Goal: Task Accomplishment & Management: Use online tool/utility

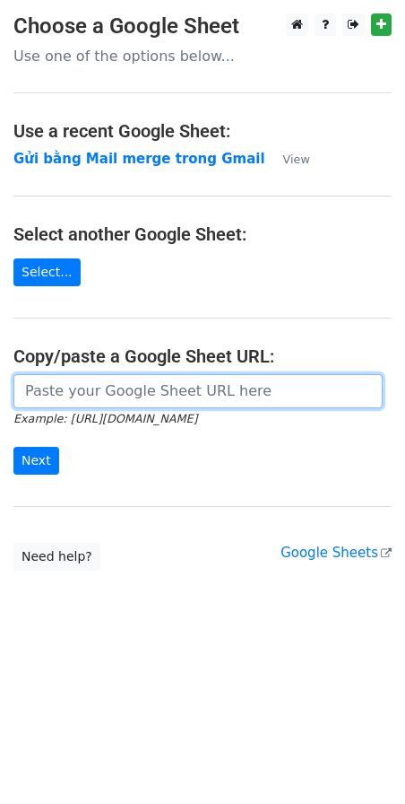
click at [124, 395] on input "url" at bounding box center [197, 391] width 369 height 34
paste input "[URL][DOMAIN_NAME]"
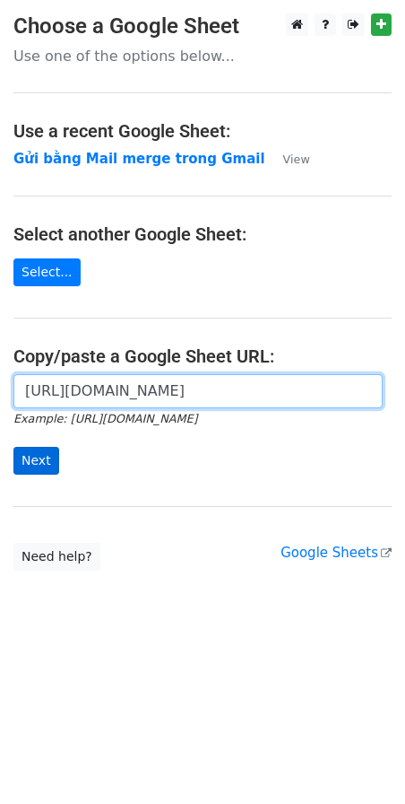
type input "https://docs.google.com/spreadsheets/d/1cjVd6gRPH9KNXuA38ONzmLVpR97er3TsyXYcOIG…"
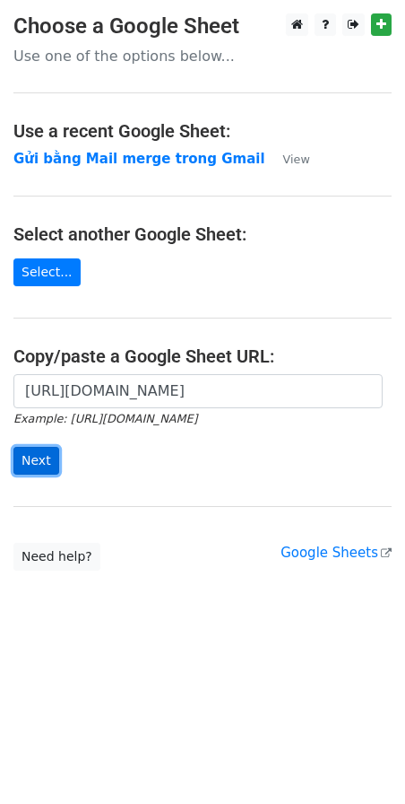
click at [37, 455] on input "Next" at bounding box center [36, 461] width 46 height 28
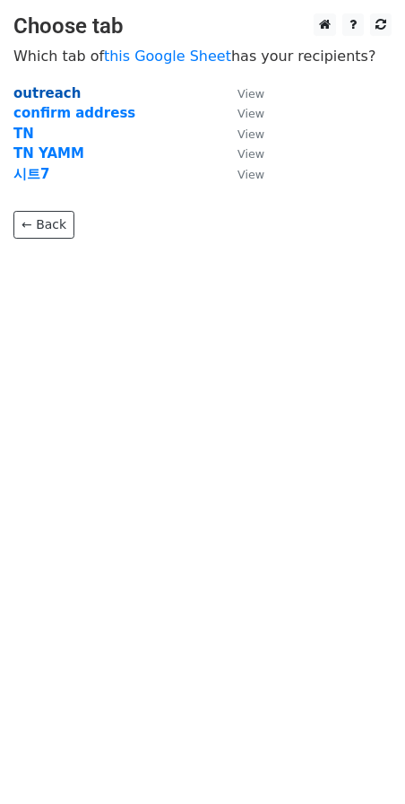
click at [51, 88] on strong "outreach" at bounding box center [46, 93] width 67 height 16
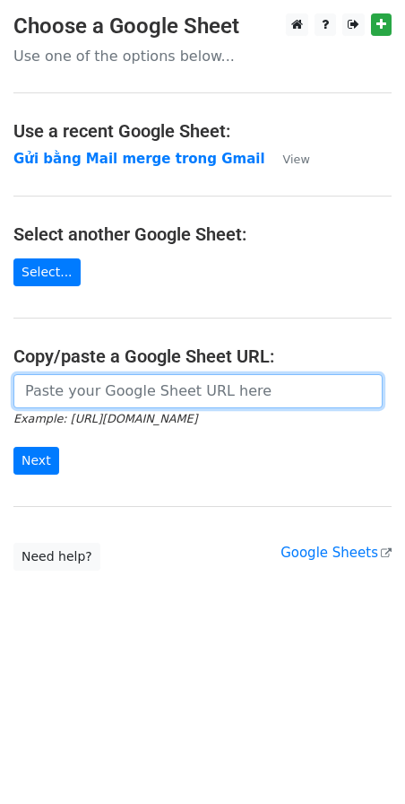
click at [105, 385] on input "url" at bounding box center [197, 391] width 369 height 34
paste input "https://docs.google.com/spreadsheets/d/1cjVd6gRPH9KNXuA38ONzmLVpR97er3TsyXYcOIG…"
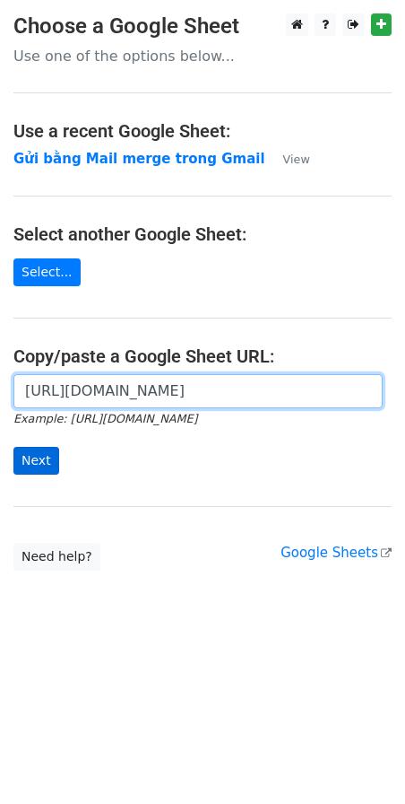
type input "https://docs.google.com/spreadsheets/d/1cjVd6gRPH9KNXuA38ONzmLVpR97er3TsyXYcOIG…"
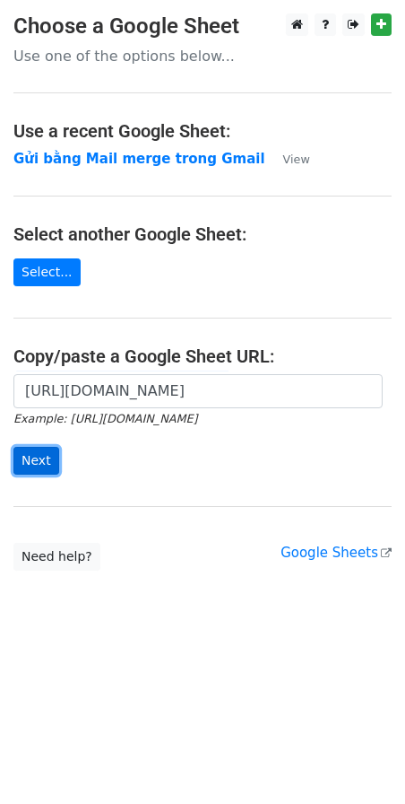
click at [39, 458] on input "Next" at bounding box center [36, 461] width 46 height 28
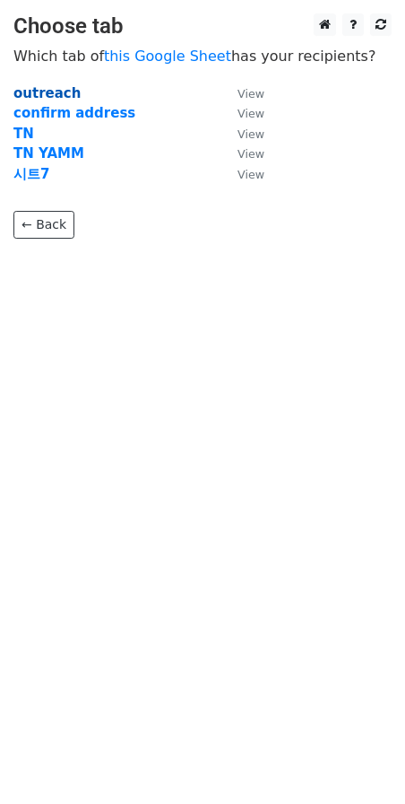
click at [49, 94] on strong "outreach" at bounding box center [46, 93] width 67 height 16
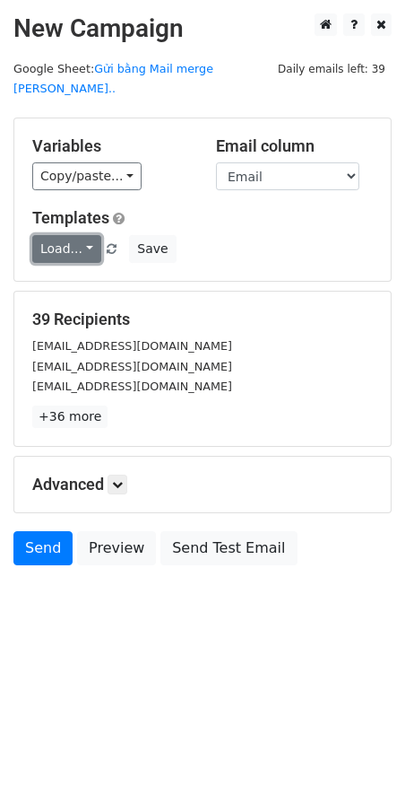
click at [86, 235] on link "Load..." at bounding box center [66, 249] width 69 height 28
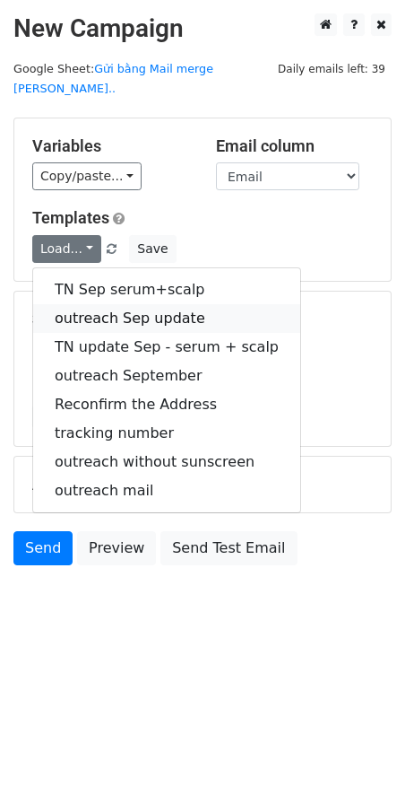
click at [116, 304] on link "outreach Sep update" at bounding box center [166, 318] width 267 height 29
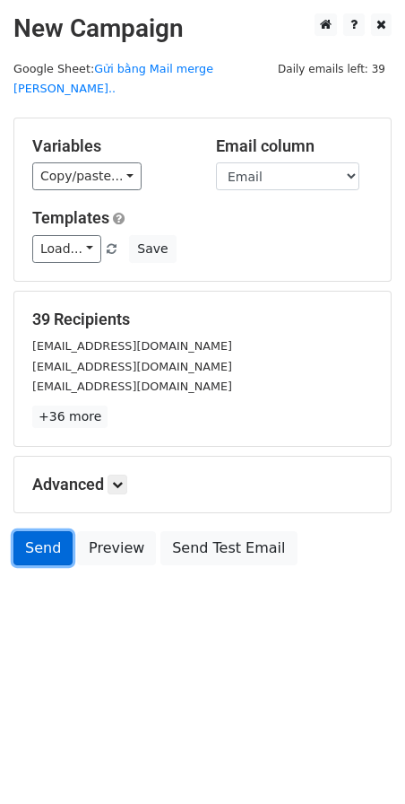
click at [48, 531] on link "Send" at bounding box center [42, 548] width 59 height 34
